Goal: Obtain resource: Obtain resource

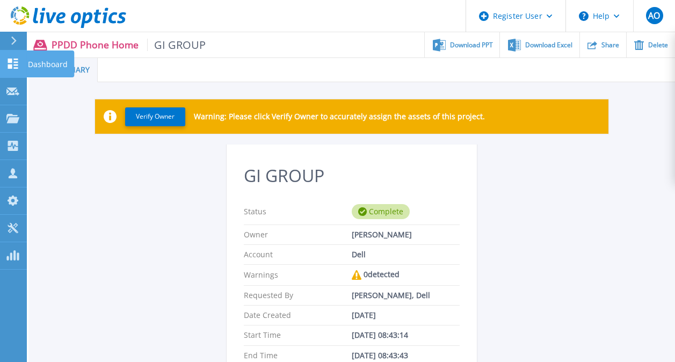
click at [19, 69] on link "Dashboard Dashboard" at bounding box center [13, 63] width 27 height 27
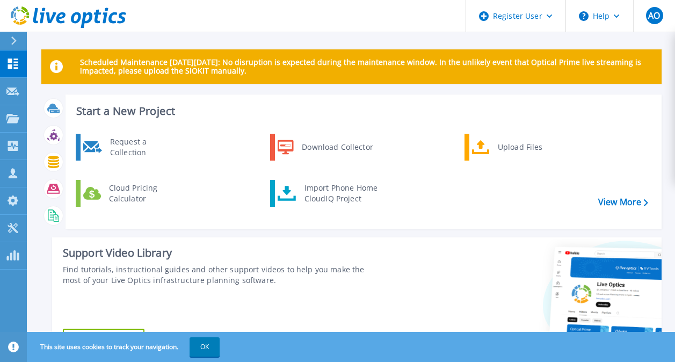
click at [317, 178] on div "Request a Collection Download Collector Upload Files Cloud Pricing Calculator I…" at bounding box center [362, 177] width 588 height 92
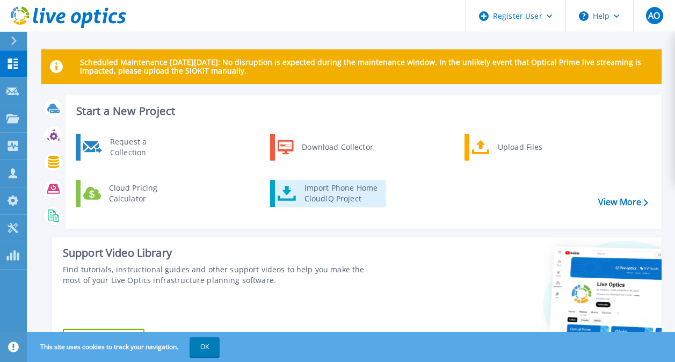
click at [321, 181] on link "Import Phone Home CloudIQ Project" at bounding box center [327, 193] width 115 height 27
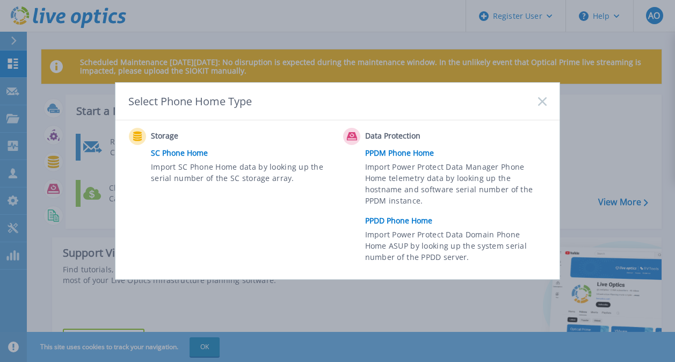
click at [412, 223] on link "PPDD Phone Home" at bounding box center [458, 221] width 187 height 16
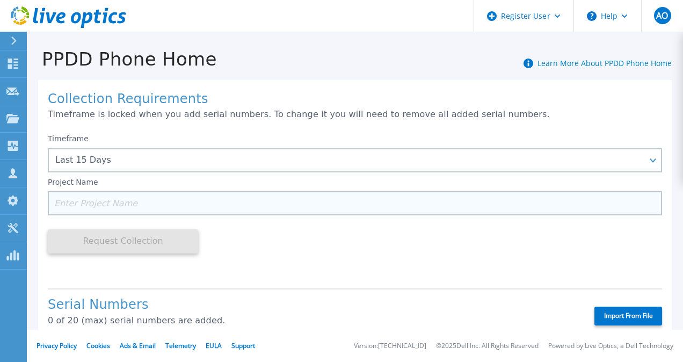
click at [135, 201] on input at bounding box center [355, 203] width 614 height 24
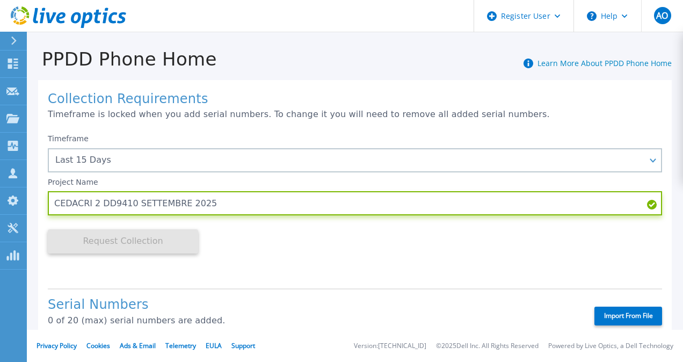
scroll to position [118, 0]
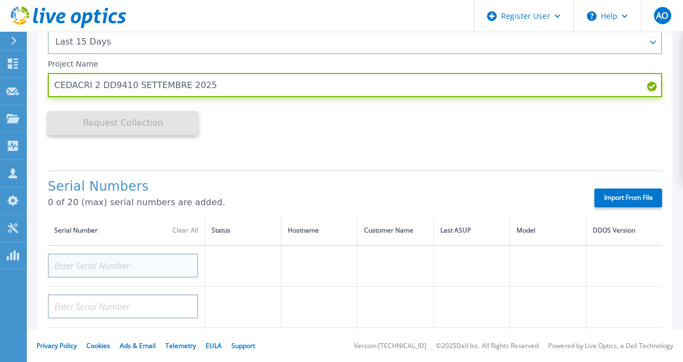
type input "CEDACRI 2 DD9410 SETTEMBRE 2025"
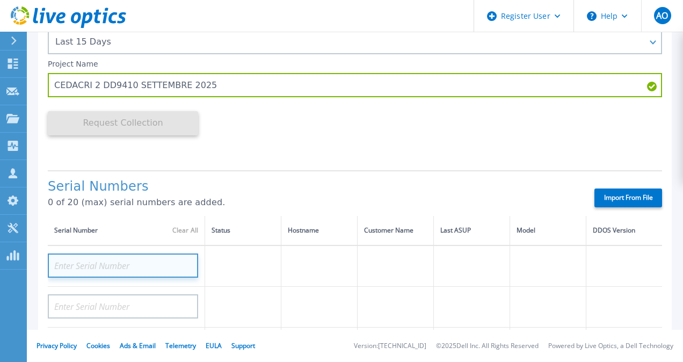
click at [80, 264] on input at bounding box center [123, 265] width 150 height 24
paste input "CRK00244708233"
type input "CRK00244708233"
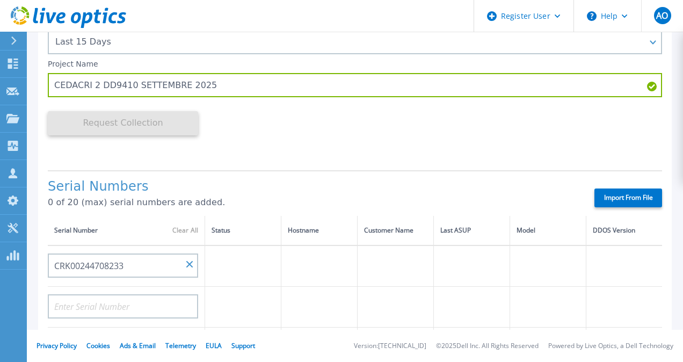
click at [257, 239] on th "Status" at bounding box center [243, 231] width 76 height 30
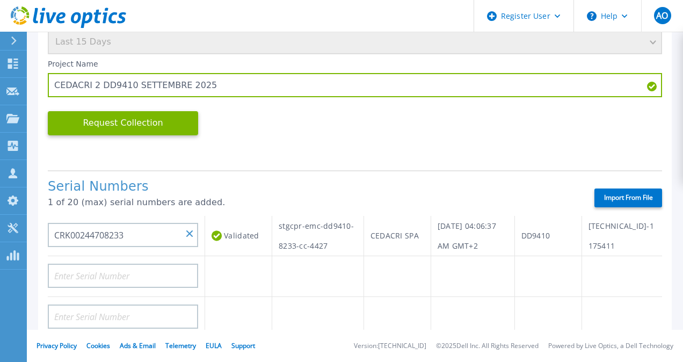
scroll to position [31, 0]
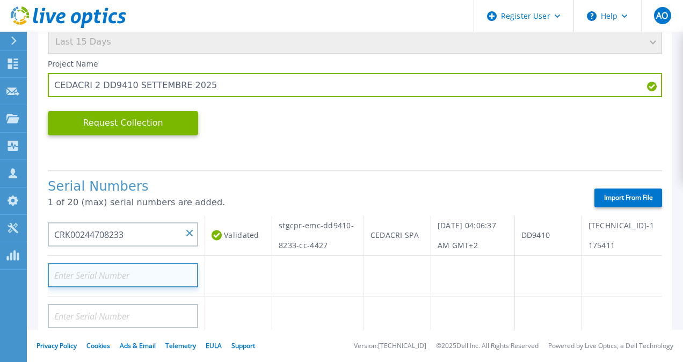
click at [130, 287] on input at bounding box center [123, 275] width 150 height 24
paste input "CRK00244708234"
type input "CRK00244708234"
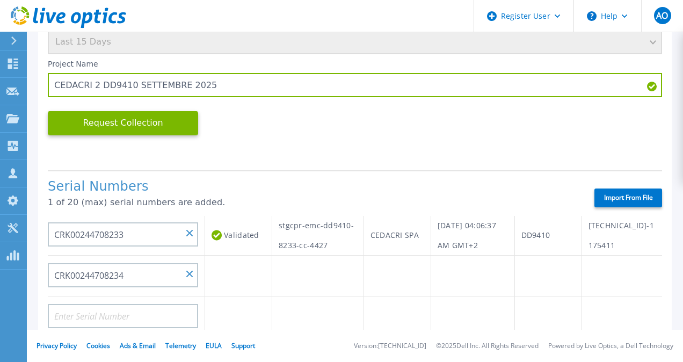
click at [273, 191] on h1 "Serial Numbers" at bounding box center [312, 186] width 528 height 15
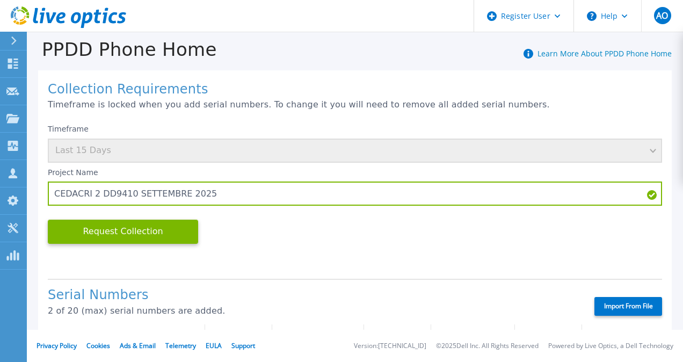
scroll to position [0, 0]
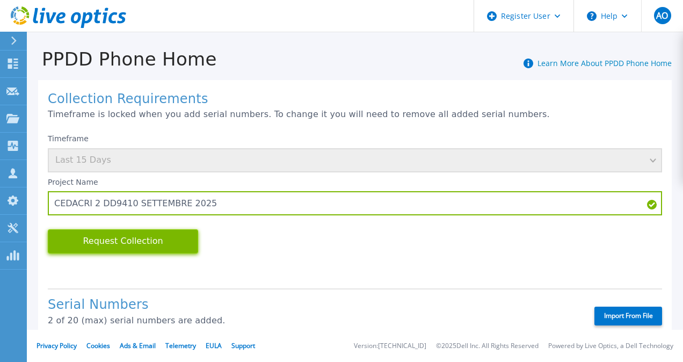
click at [162, 241] on button "Request Collection" at bounding box center [123, 241] width 150 height 24
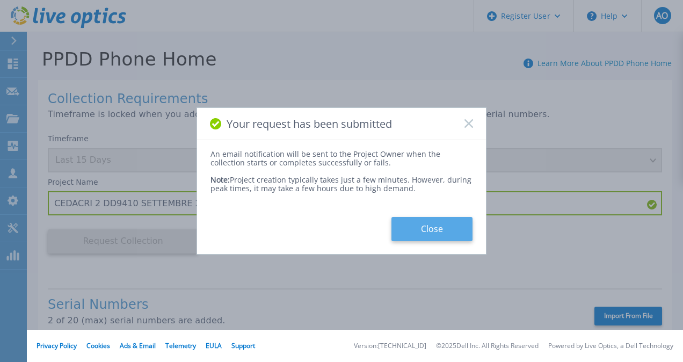
click at [433, 231] on button "Close" at bounding box center [431, 229] width 81 height 24
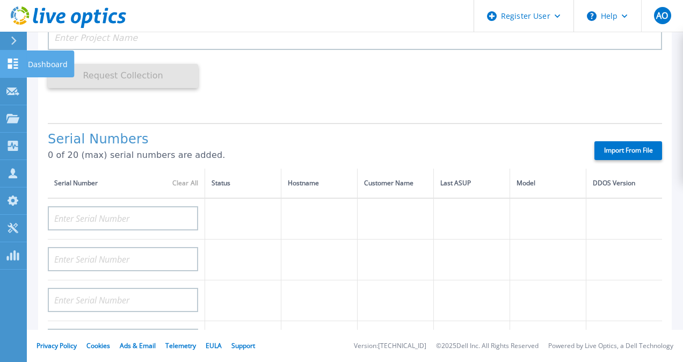
click at [16, 63] on icon at bounding box center [13, 64] width 10 height 10
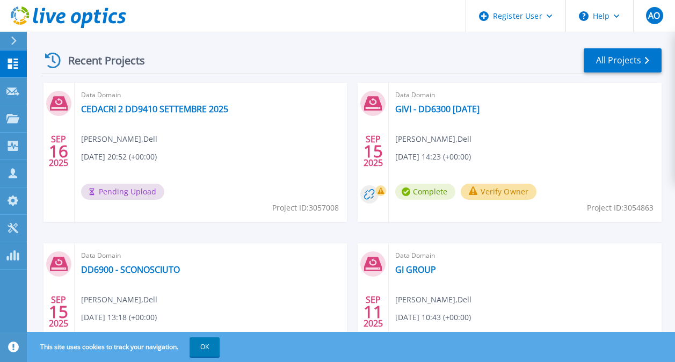
scroll to position [329, 0]
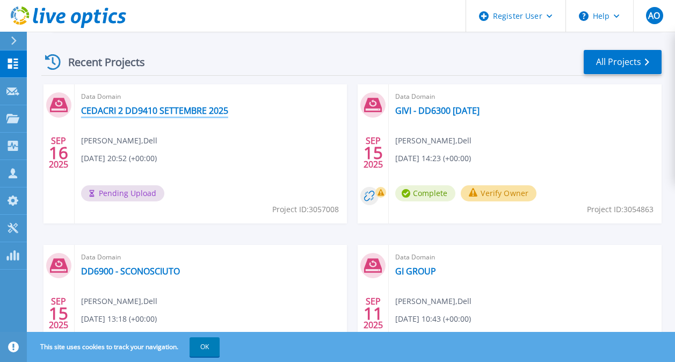
click at [197, 114] on link "CEDACRI 2 DD9410 SETTEMBRE 2025" at bounding box center [154, 110] width 147 height 11
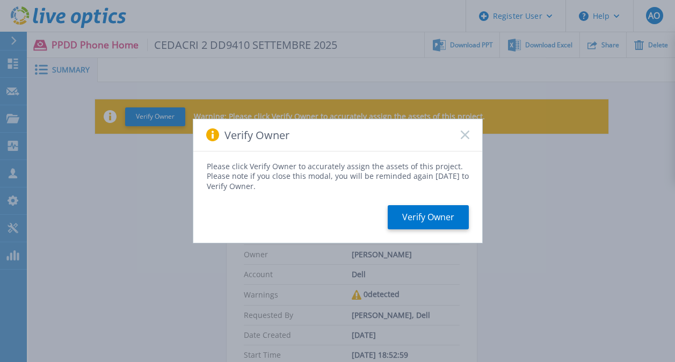
click at [463, 136] on rect at bounding box center [464, 134] width 9 height 9
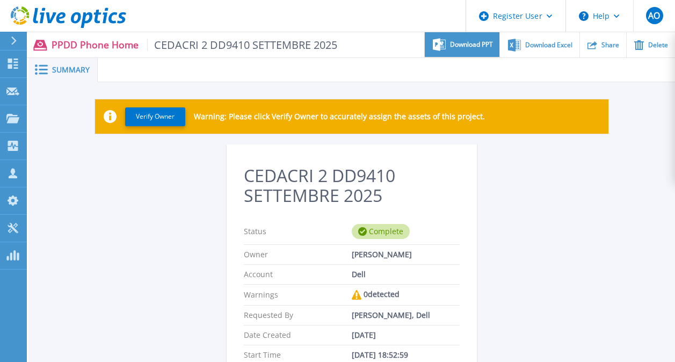
click at [467, 45] on span "Download PPT" at bounding box center [471, 44] width 43 height 6
